Goal: Information Seeking & Learning: Check status

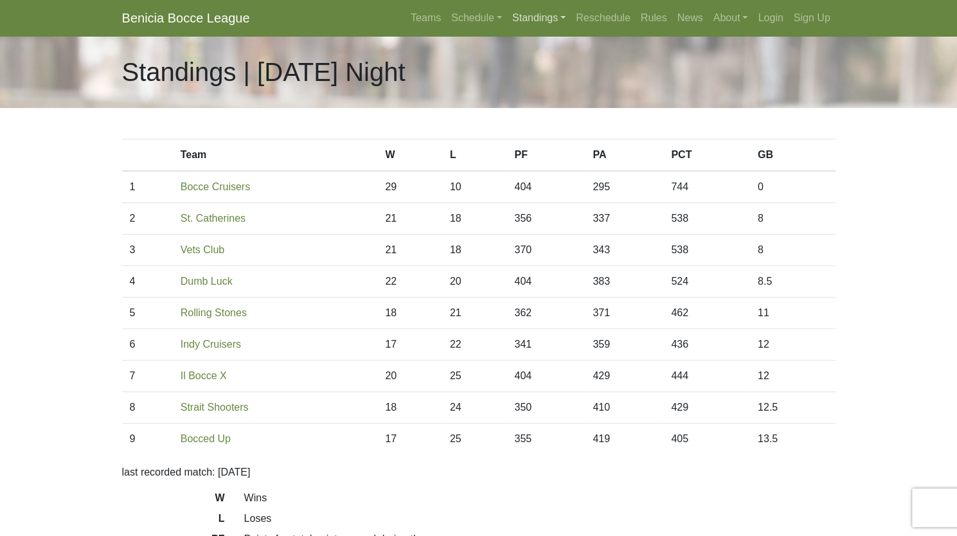
click at [549, 22] on link "Standings" at bounding box center [539, 18] width 64 height 26
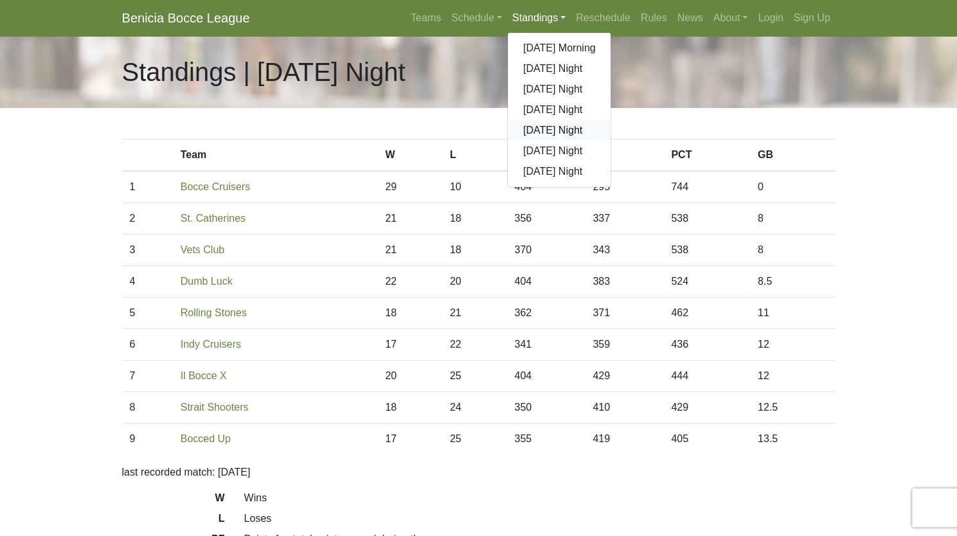
click at [548, 132] on link "[DATE] Night" at bounding box center [559, 130] width 103 height 21
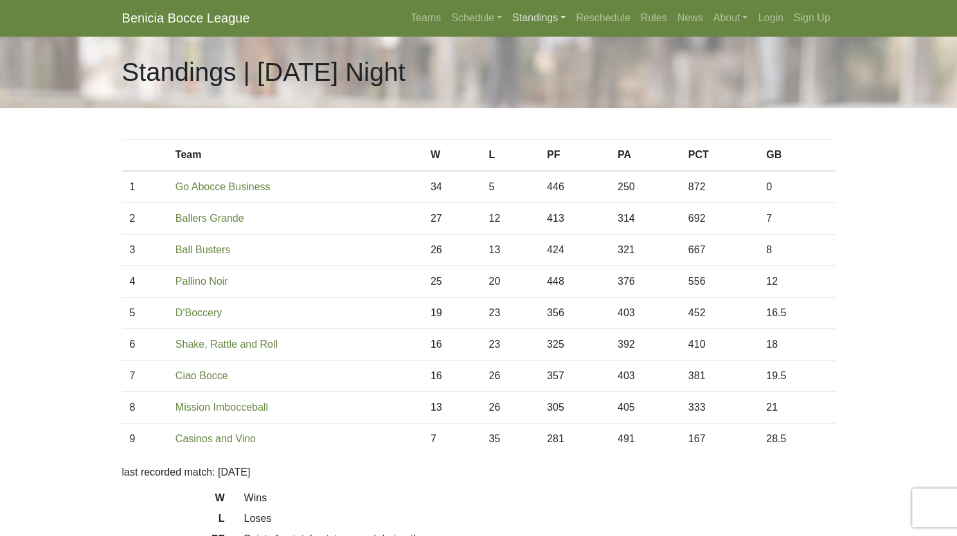
click at [542, 24] on link "Standings" at bounding box center [539, 18] width 64 height 26
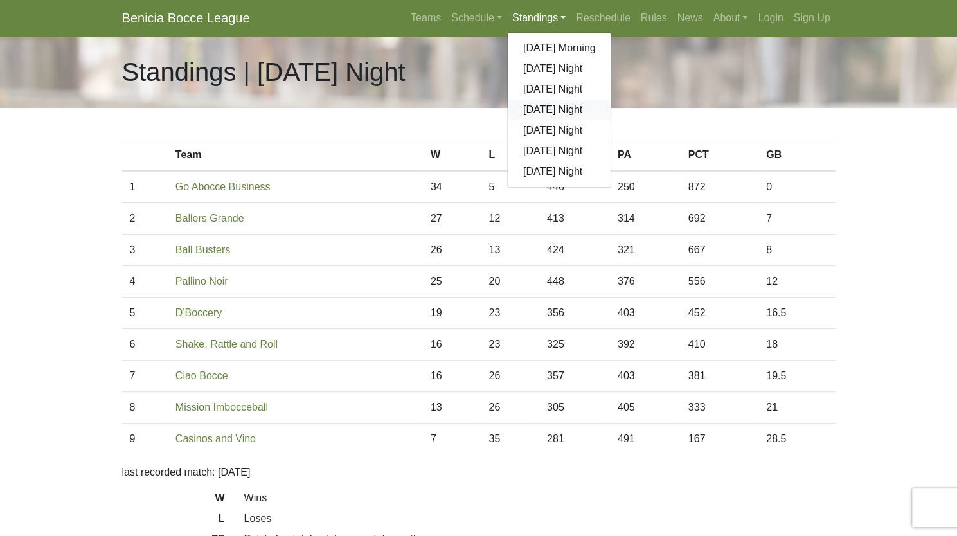
click at [550, 103] on link "[DATE] Night" at bounding box center [559, 110] width 103 height 21
